Goal: Information Seeking & Learning: Learn about a topic

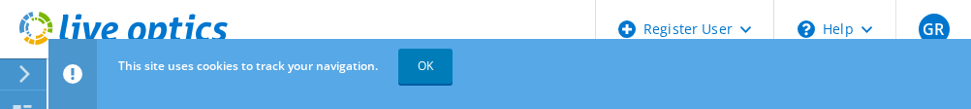
select select "USD"
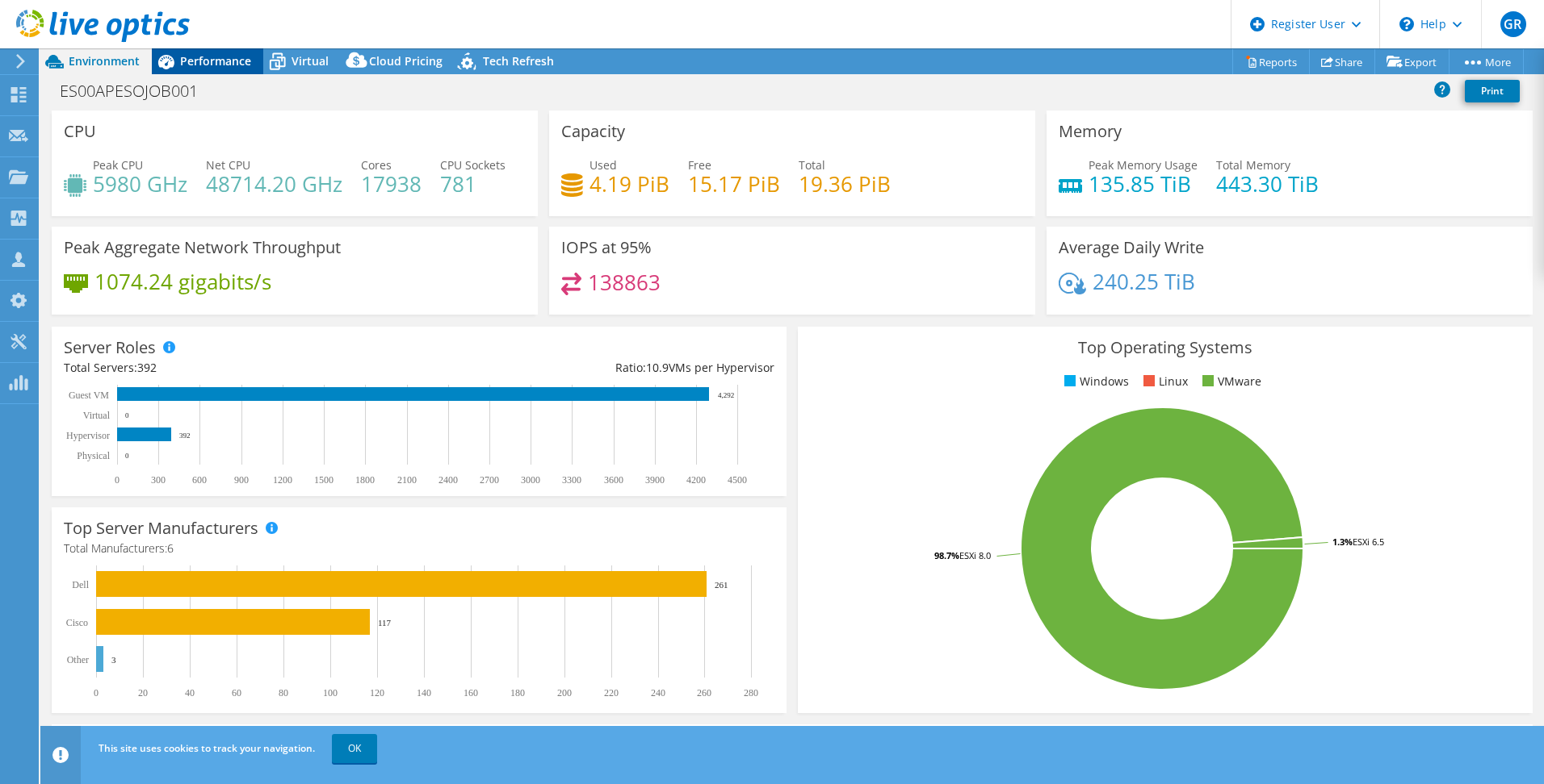
click at [221, 66] on span "Performance" at bounding box center [215, 61] width 71 height 15
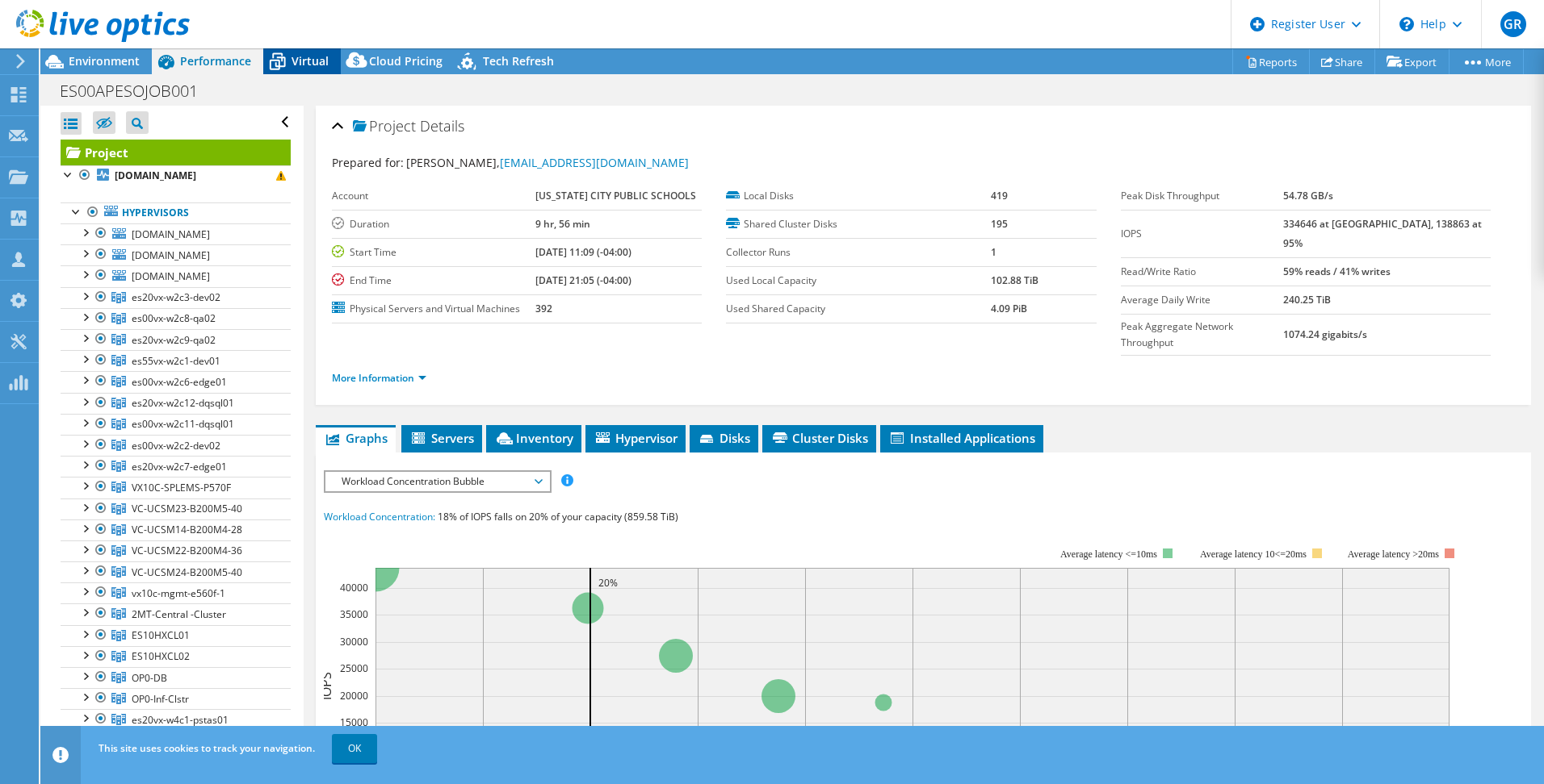
click at [309, 63] on span "Virtual" at bounding box center [310, 61] width 37 height 15
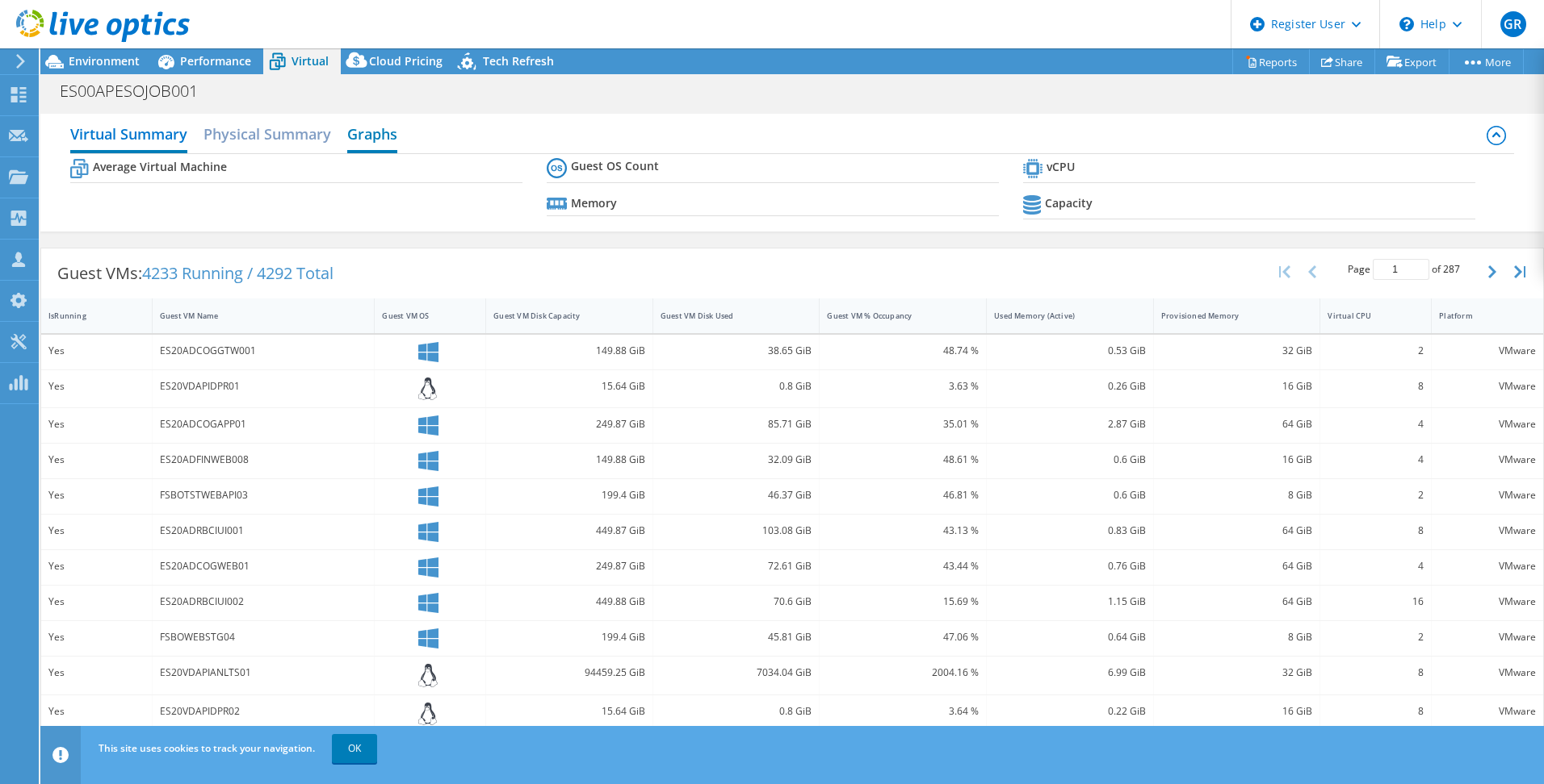
click at [376, 90] on h2 "Graphs" at bounding box center [372, 136] width 50 height 36
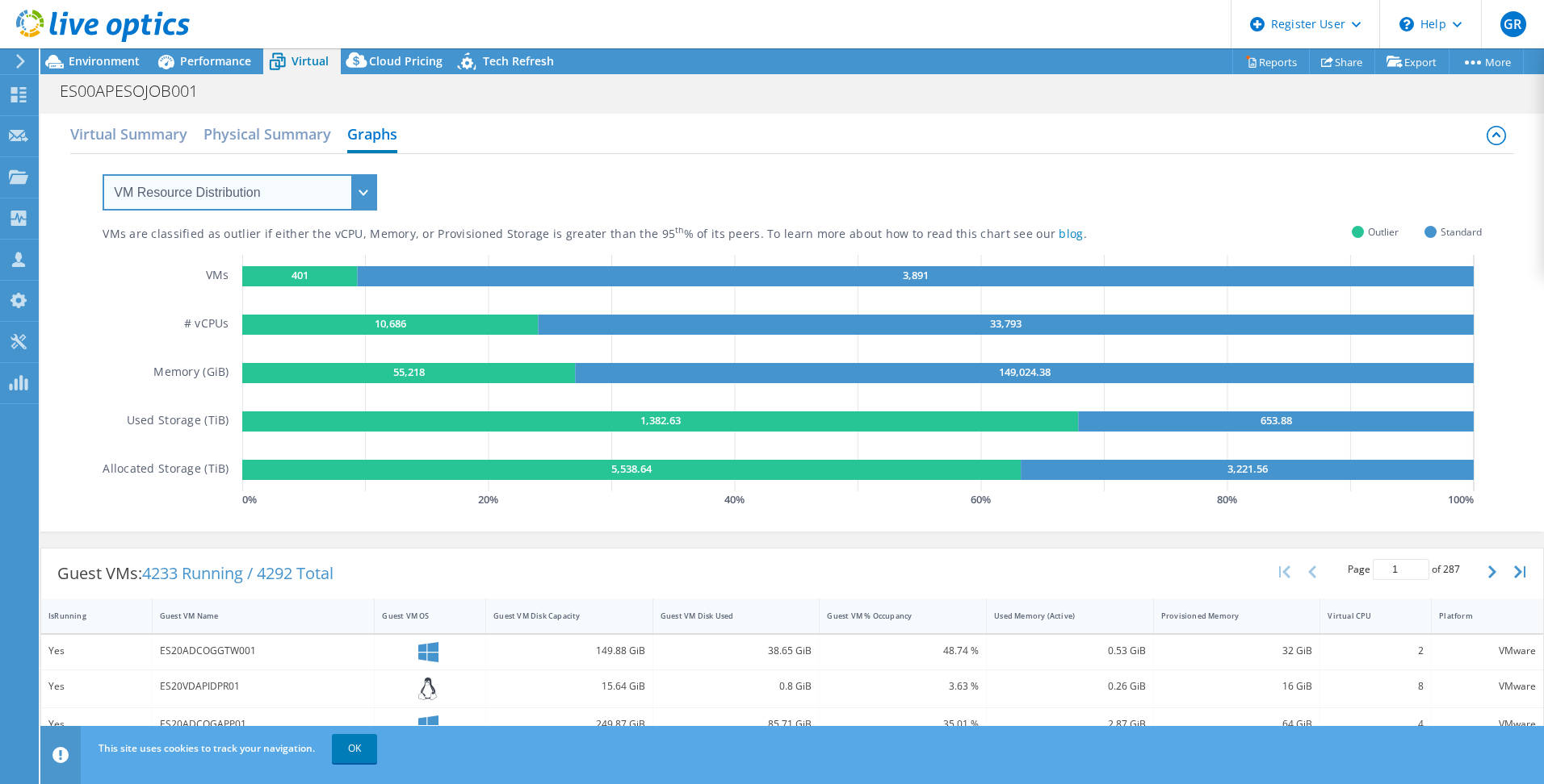
click at [359, 90] on select "VM Resource Distribution Provisioning Contrast Over Provisioning" at bounding box center [240, 192] width 275 height 37
select select "Over Provisioning"
click at [102, 90] on select "VM Resource Distribution Provisioning Contrast Over Provisioning" at bounding box center [240, 192] width 275 height 37
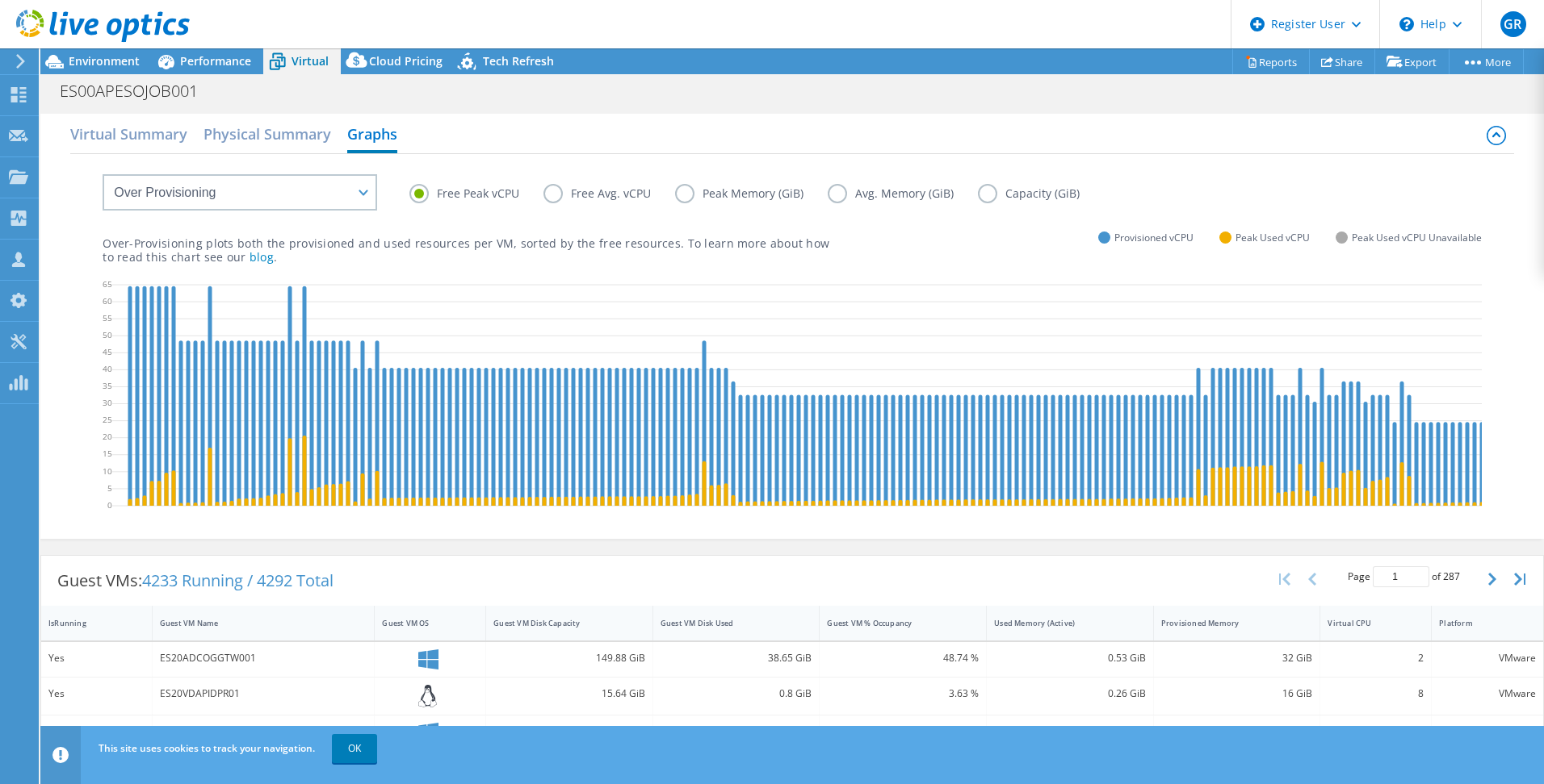
click at [103, 69] on div "Environment" at bounding box center [96, 61] width 112 height 26
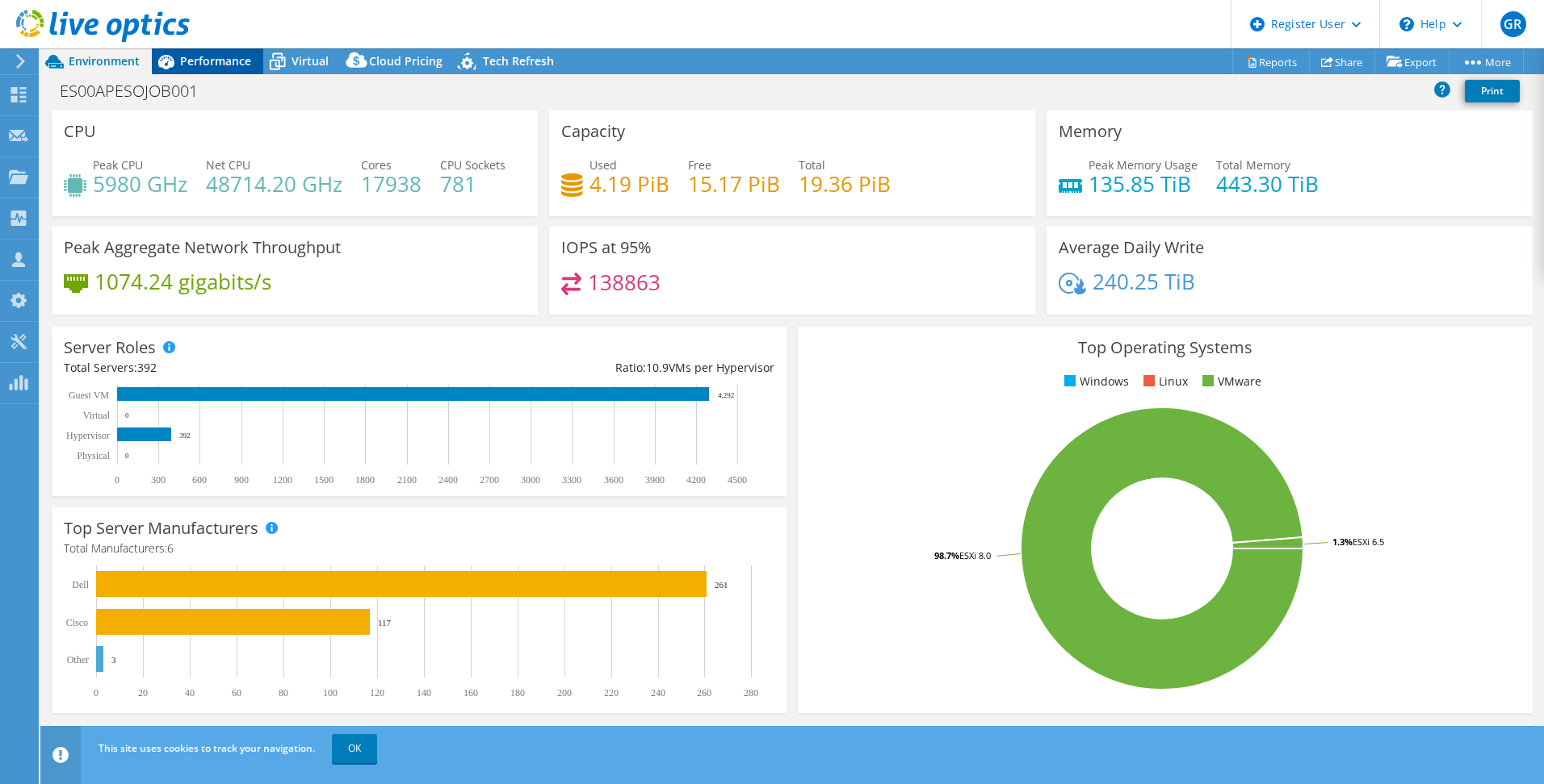
click at [244, 54] on span "Performance" at bounding box center [215, 61] width 71 height 15
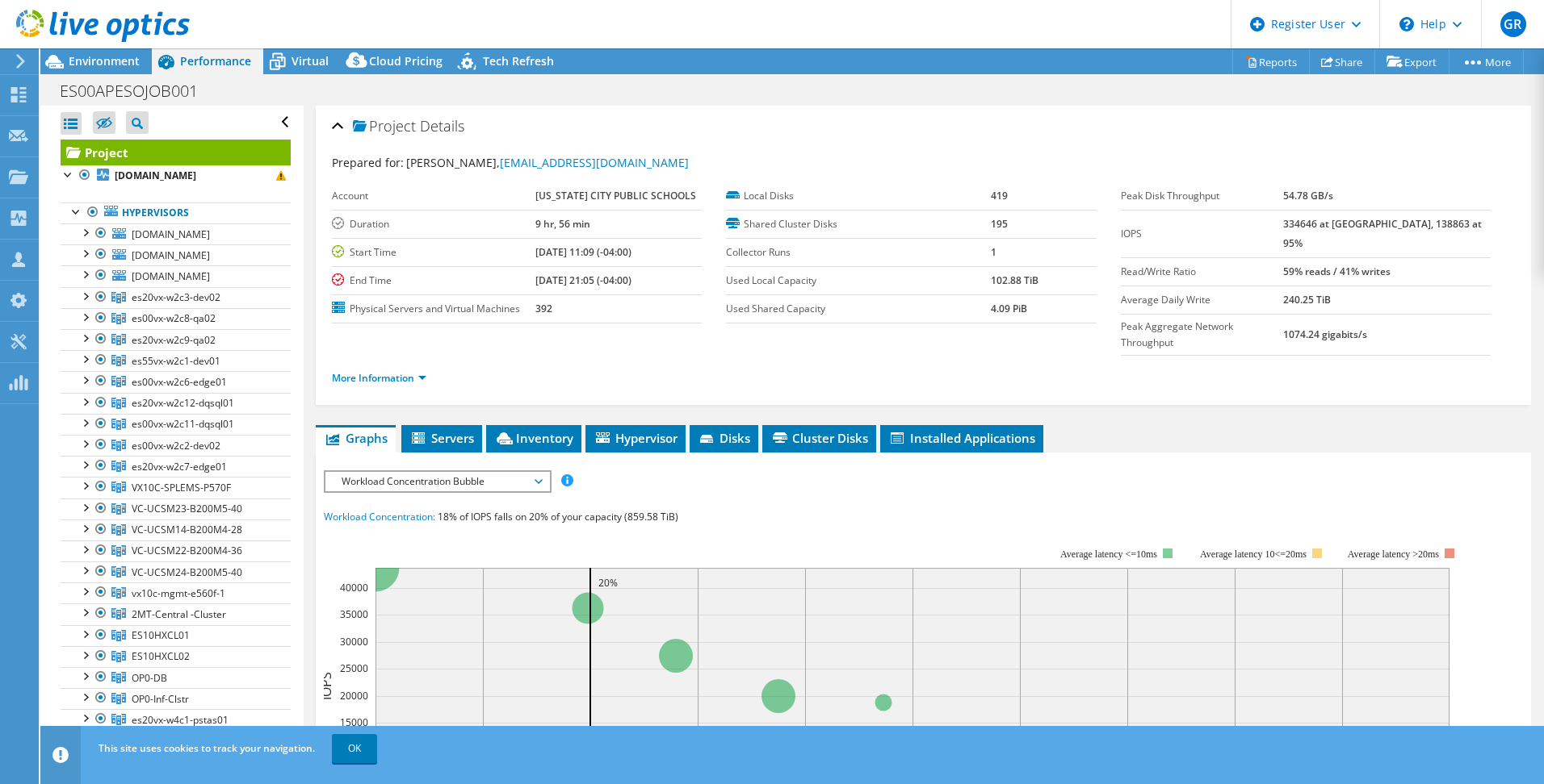
click at [146, 90] on div "Project Tree Filter" at bounding box center [137, 122] width 22 height 22
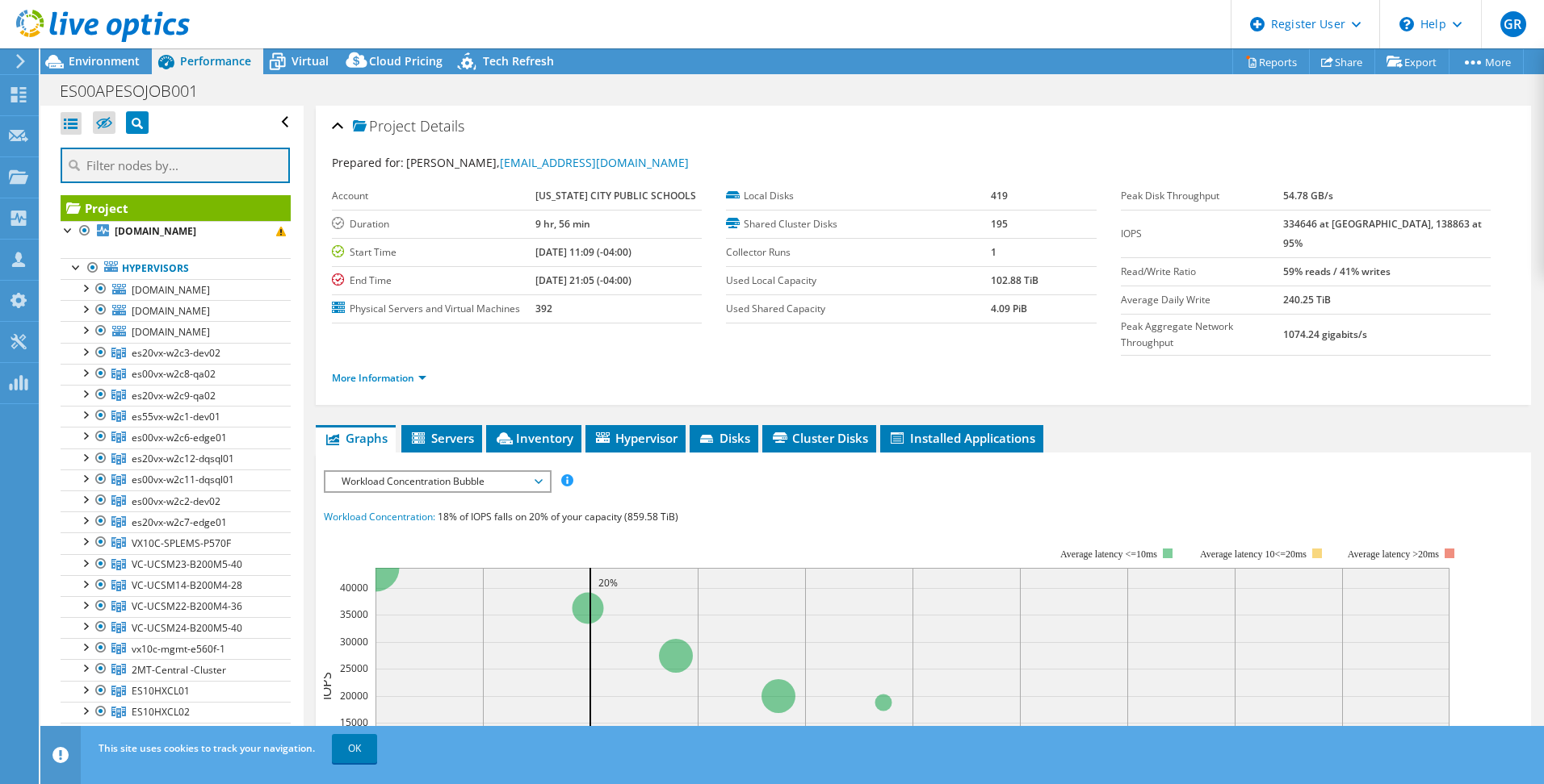
drag, startPoint x: 175, startPoint y: 166, endPoint x: 187, endPoint y: 166, distance: 12.0
click at [177, 90] on input "text" at bounding box center [175, 165] width 229 height 36
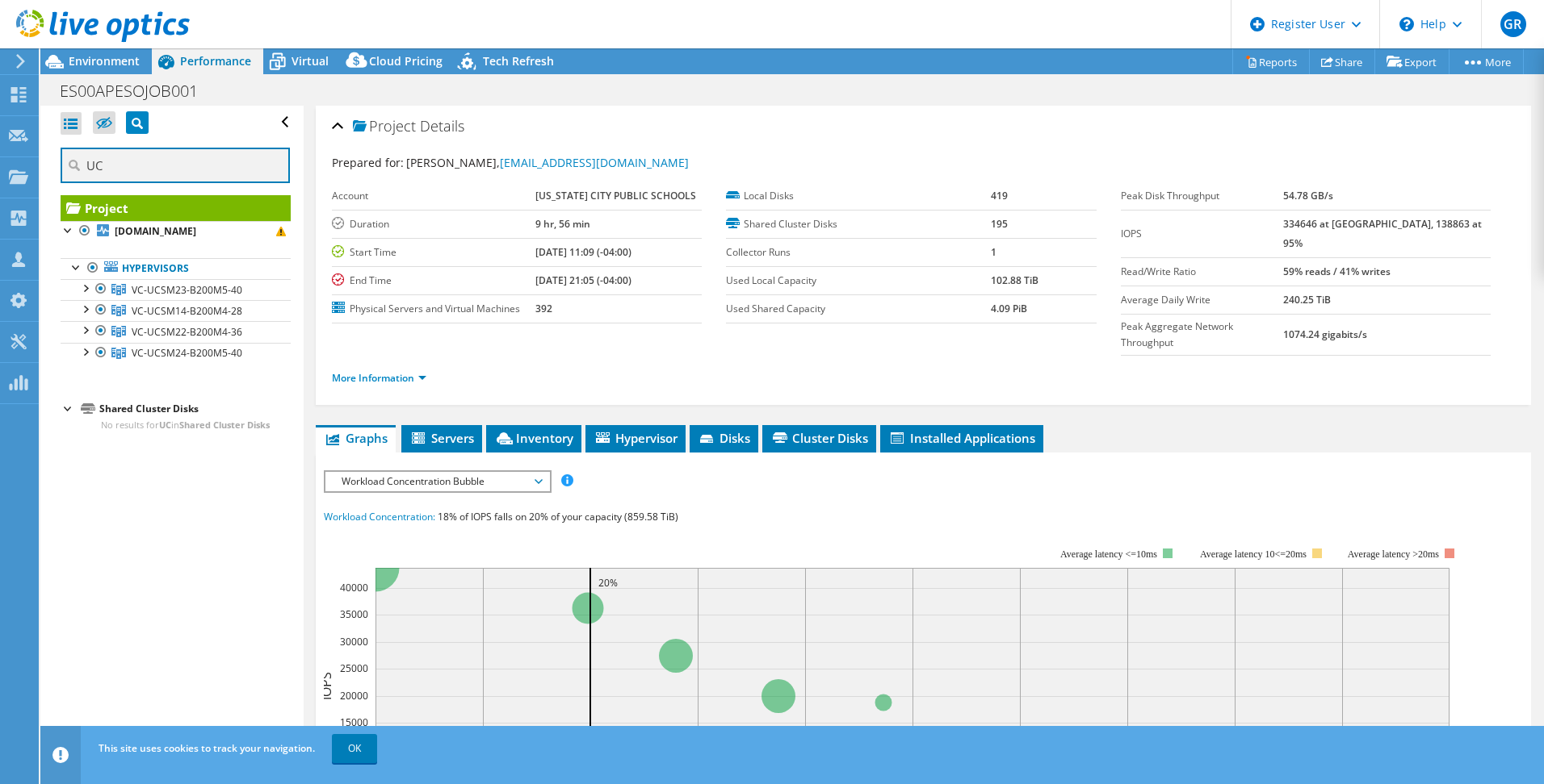
type input "U"
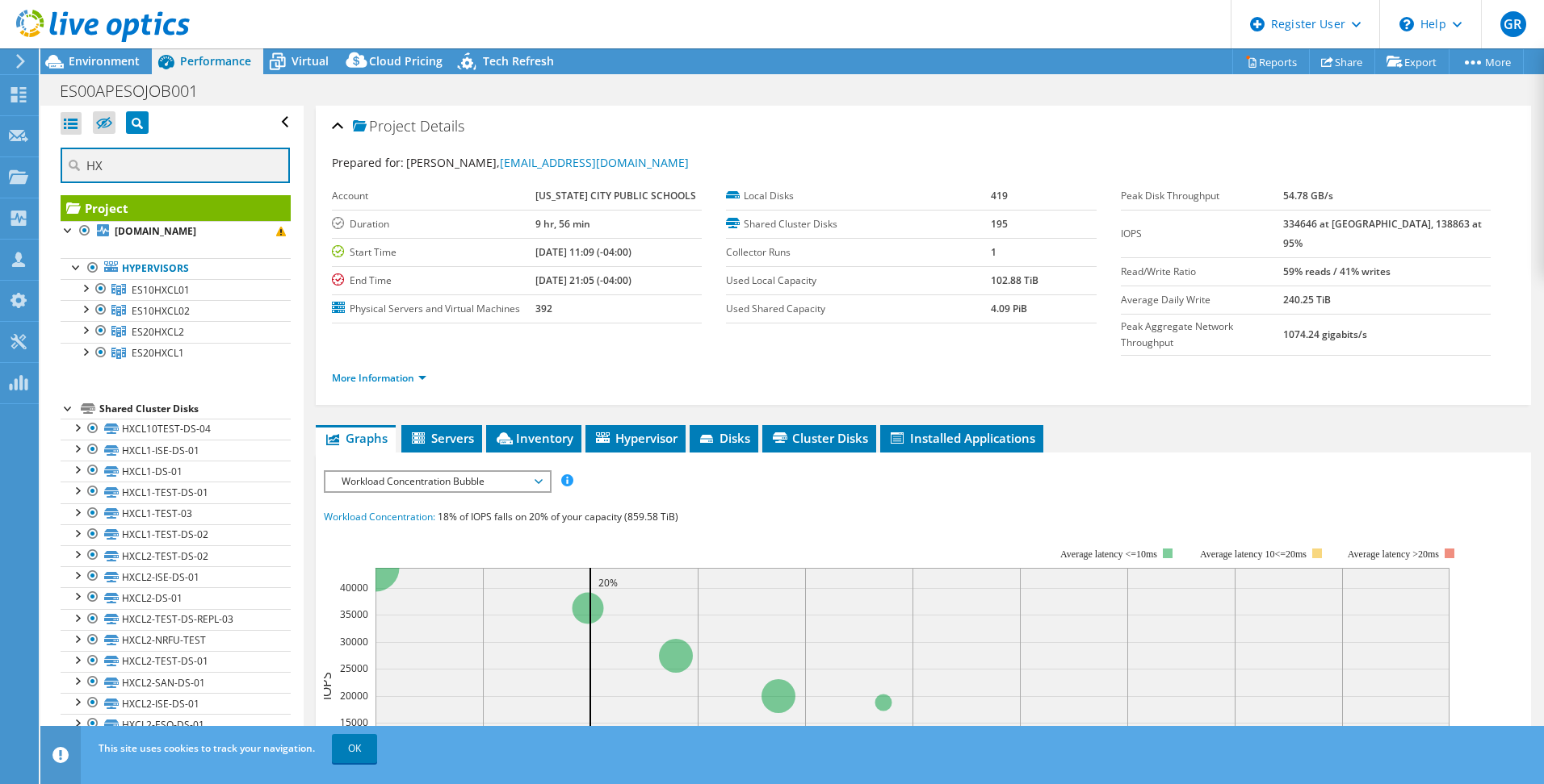
type input "H"
